Goal: Information Seeking & Learning: Check status

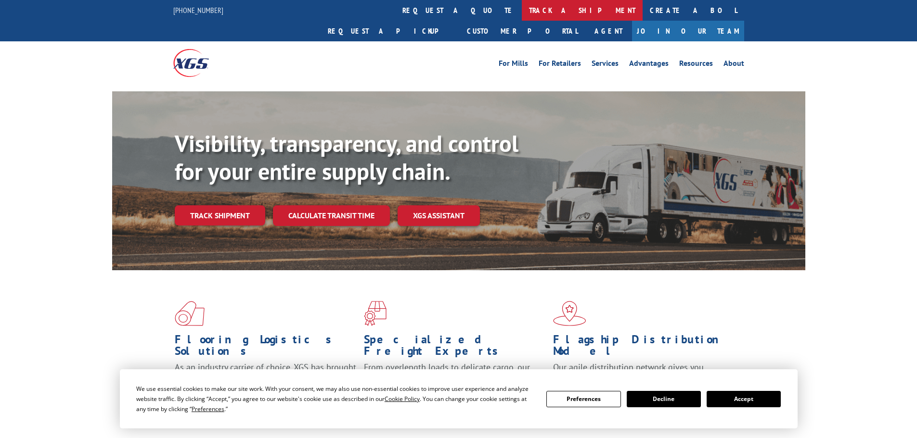
click at [522, 11] on link "track a shipment" at bounding box center [582, 10] width 121 height 21
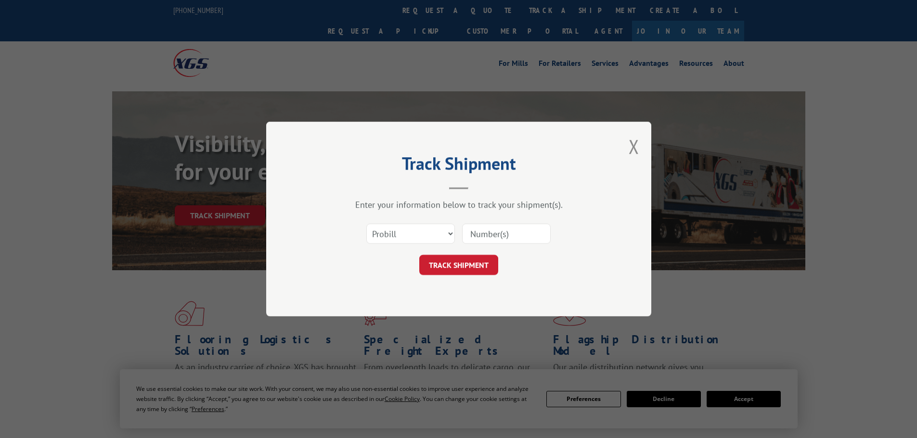
click at [497, 235] on input at bounding box center [506, 234] width 89 height 20
paste input "17523728"
type input "17523728"
click at [451, 257] on button "TRACK SHIPMENT" at bounding box center [458, 265] width 79 height 20
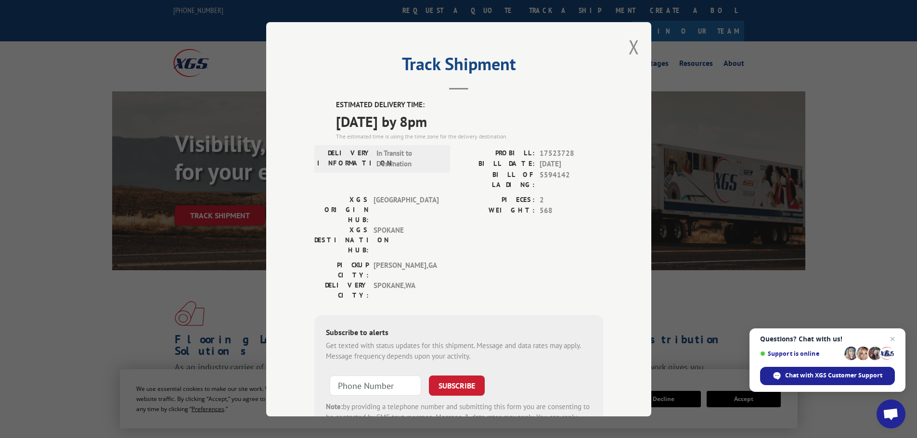
drag, startPoint x: 328, startPoint y: 106, endPoint x: 462, endPoint y: 130, distance: 136.4
click at [462, 130] on div "ESTIMATED DELIVERY TIME: [DATE] by 8pm The estimated time is using the time zon…" at bounding box center [458, 273] width 289 height 346
copy div "ESTIMATED DELIVERY TIME: [DATE] by 8pm"
click at [630, 46] on button "Close modal" at bounding box center [633, 47] width 11 height 26
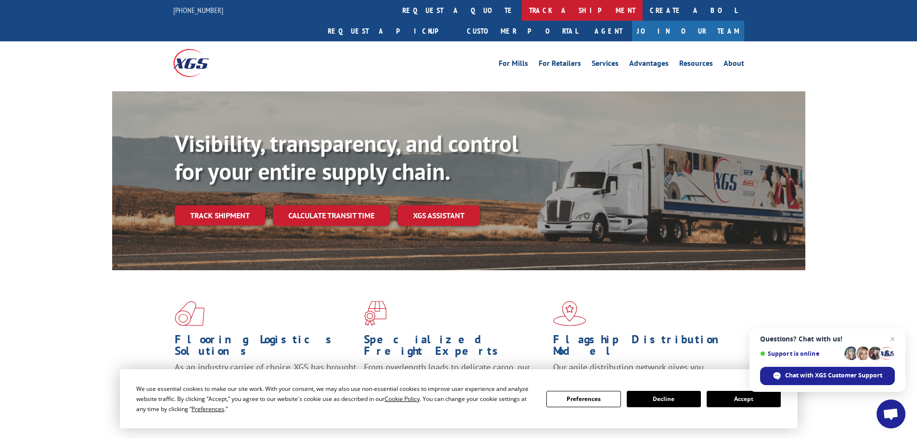
click at [522, 15] on link "track a shipment" at bounding box center [582, 10] width 121 height 21
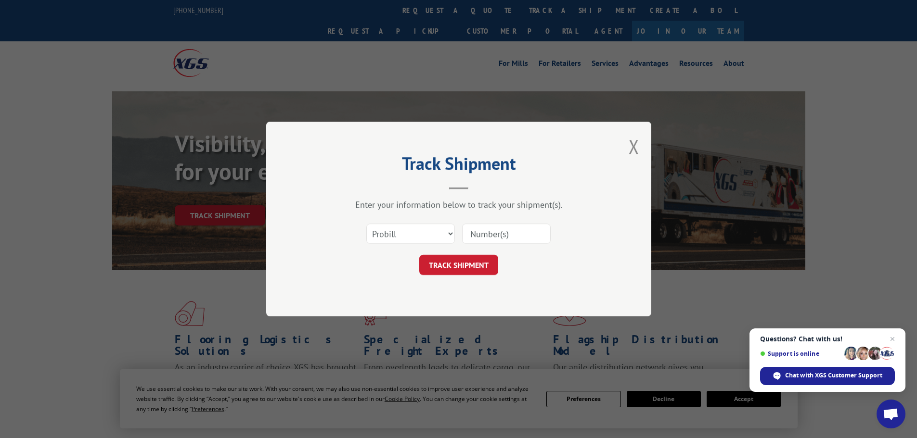
click at [469, 231] on input at bounding box center [506, 234] width 89 height 20
paste input "17523681"
type input "17523681"
click at [456, 268] on button "TRACK SHIPMENT" at bounding box center [458, 265] width 79 height 20
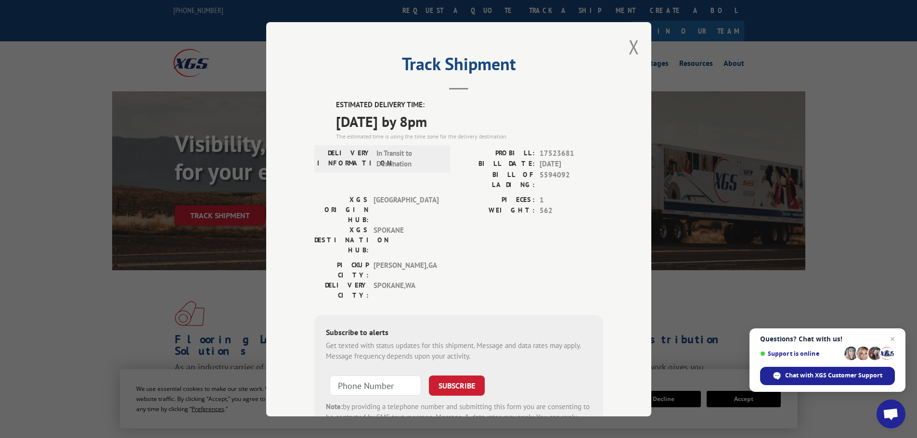
drag, startPoint x: 374, startPoint y: 105, endPoint x: 426, endPoint y: 125, distance: 55.9
click at [473, 115] on div "ESTIMATED DELIVERY TIME: [DATE] by 8pm The estimated time is using the time zon…" at bounding box center [458, 273] width 289 height 346
copy div "ESTIMATED DELIVERY TIME: [DATE] by 8pm"
